Goal: Information Seeking & Learning: Learn about a topic

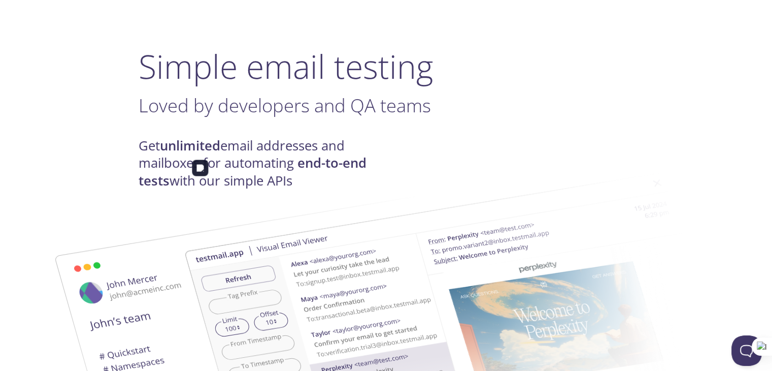
scroll to position [51, 0]
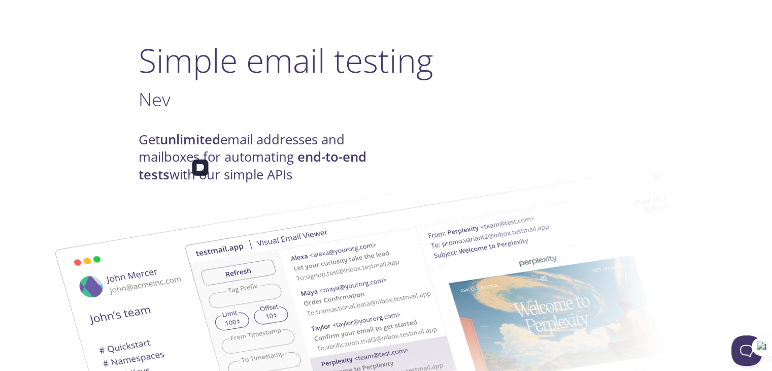
click at [253, 155] on img at bounding box center [458, 323] width 548 height 344
drag, startPoint x: 253, startPoint y: 155, endPoint x: 225, endPoint y: 148, distance: 28.9
click at [225, 148] on h4 "Get unlimited email addresses and mailboxes for automating end-to-end tests wit…" at bounding box center [263, 157] width 248 height 52
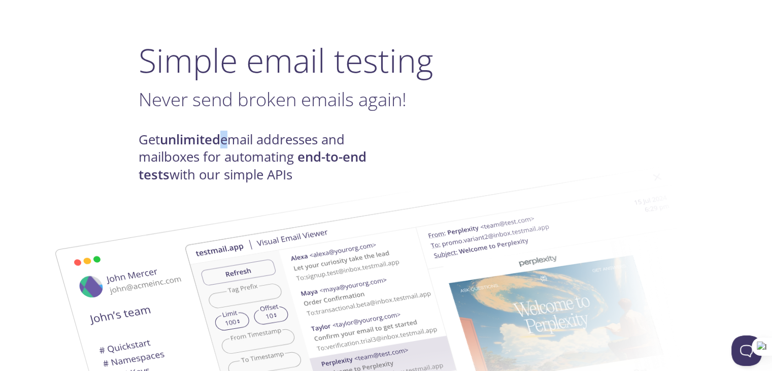
click at [225, 148] on h4 "Get unlimited email addresses and mailboxes for automating end-to-end tests wit…" at bounding box center [263, 157] width 248 height 52
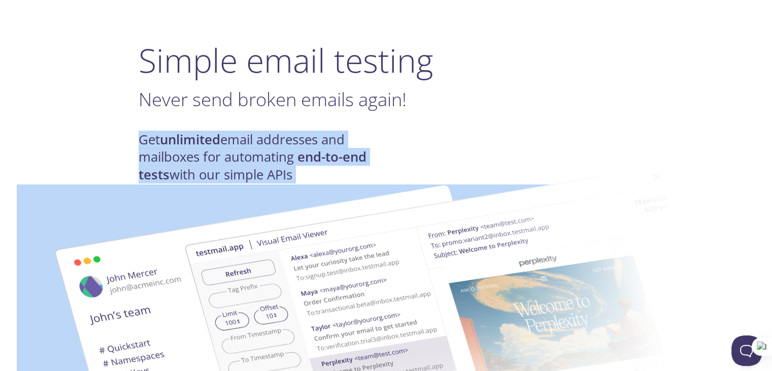
click at [225, 148] on h4 "Get unlimited email addresses and mailboxes for automating end-to-end tests wit…" at bounding box center [263, 157] width 248 height 52
copy h4 "Get unlimited email addresses and mailboxes for automating end-to-end tests wit…"
click at [390, 143] on div "Get unlimited email addresses and mailboxes for automating end-to-end tests wit…" at bounding box center [387, 157] width 496 height 52
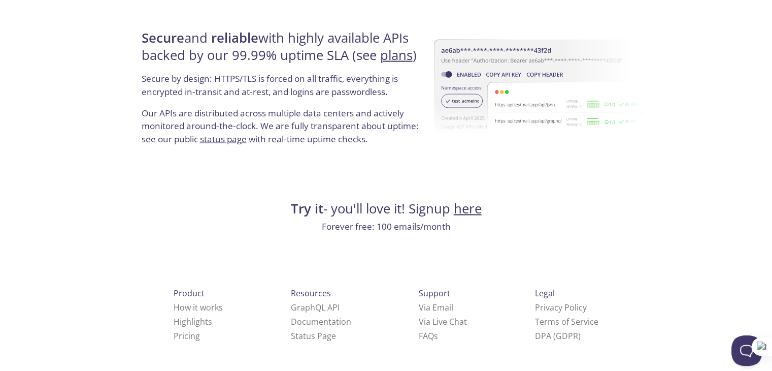
scroll to position [1952, 0]
click at [419, 338] on link "FAQ s" at bounding box center [428, 334] width 19 height 11
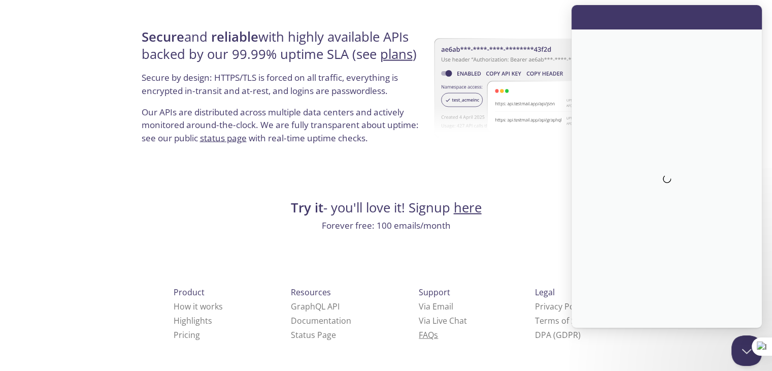
scroll to position [0, 0]
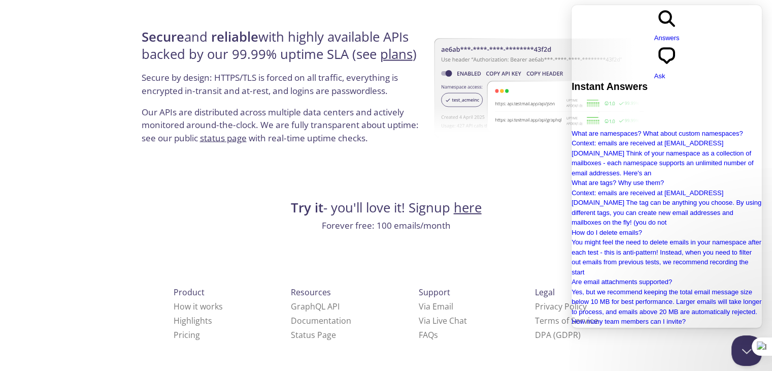
click at [244, 224] on p "Forever free: 100 emails/month" at bounding box center [387, 225] width 496 height 13
click at [740, 349] on button "Close Beacon popover" at bounding box center [745, 348] width 30 height 30
